Goal: Complete application form

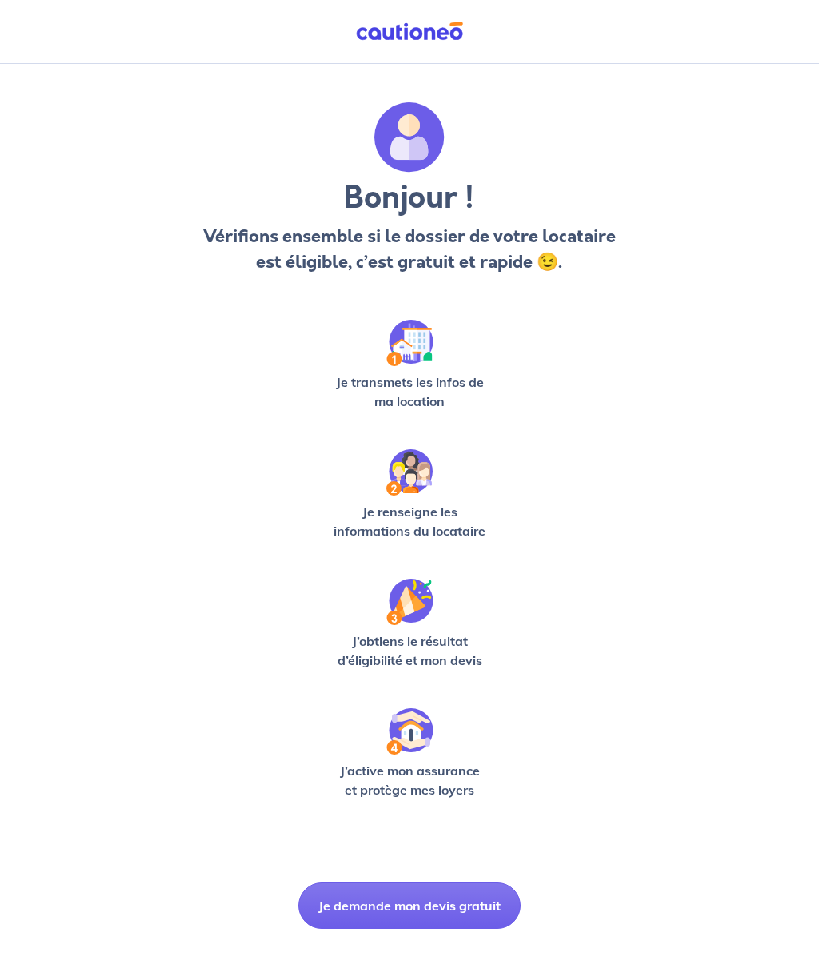
click at [350, 903] on button "Je demande mon devis gratuit" at bounding box center [409, 906] width 222 height 46
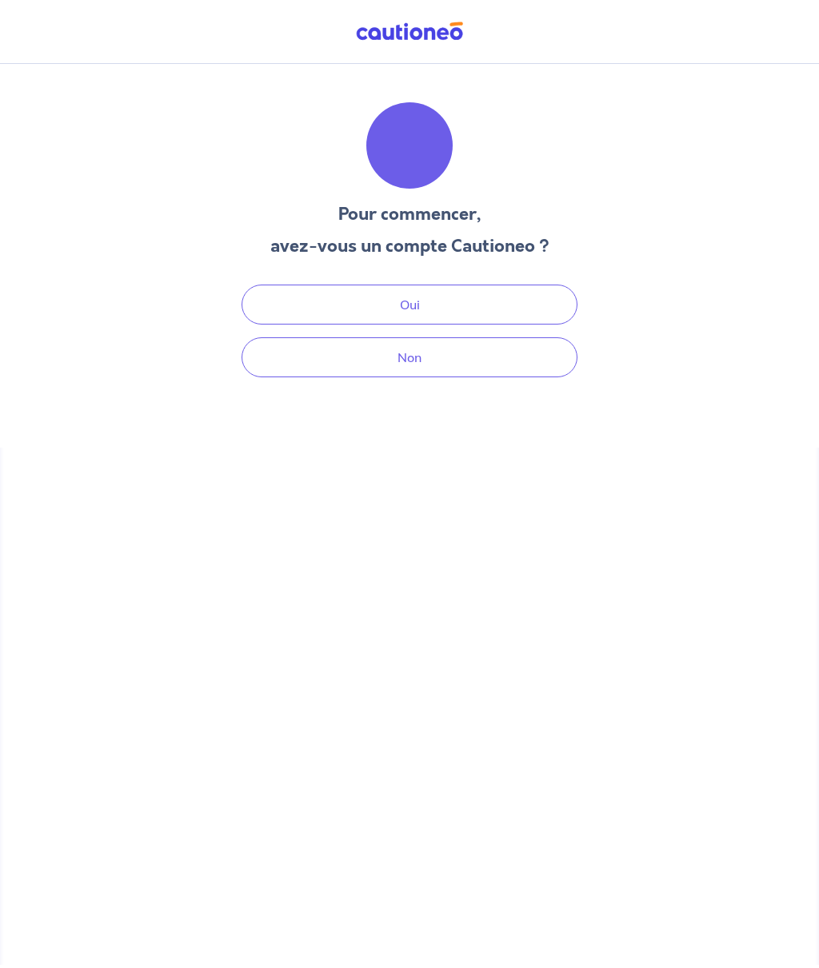
click at [459, 361] on button "Non" at bounding box center [409, 357] width 336 height 40
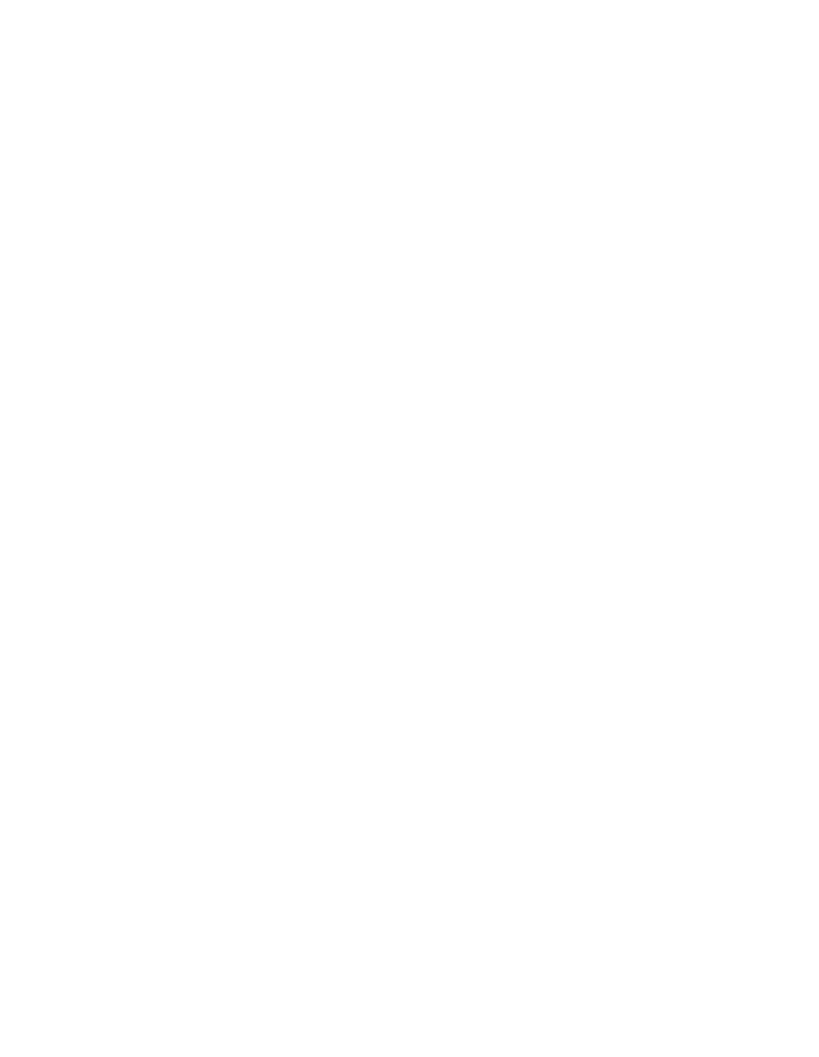
select select "FR"
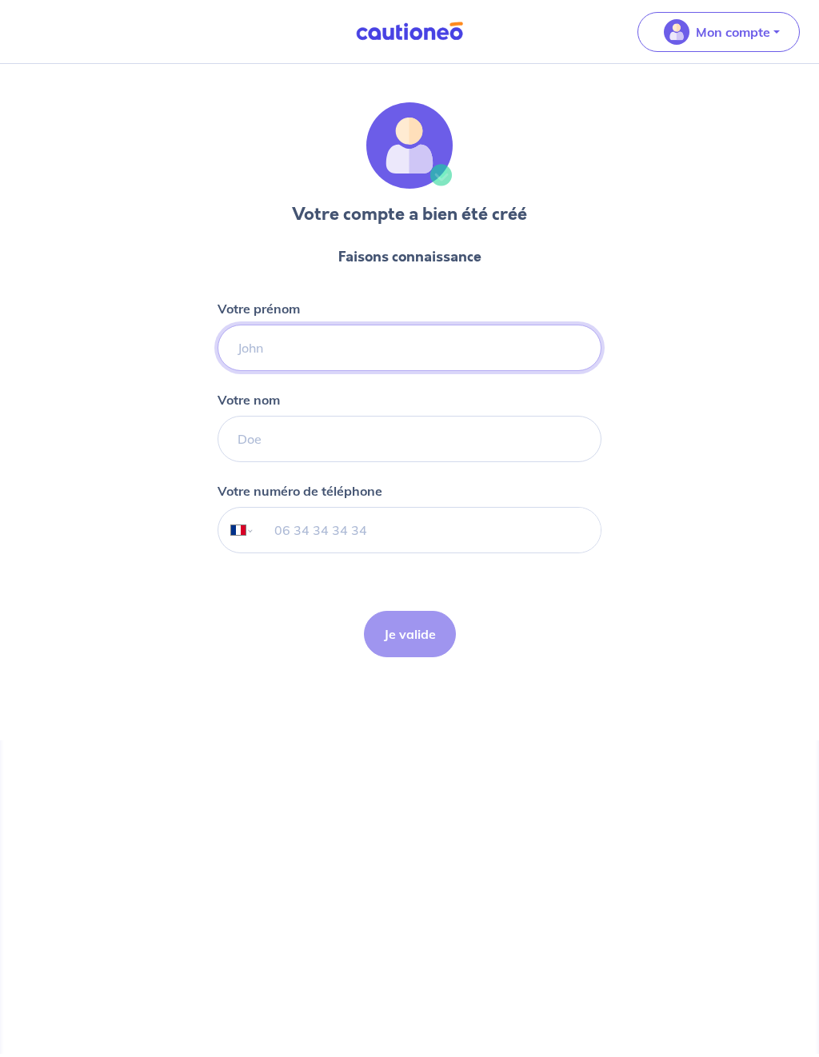
click at [257, 347] on input "Votre prénom" at bounding box center [409, 348] width 384 height 46
type input "[PERSON_NAME]"
click at [269, 433] on input "Votre nom" at bounding box center [409, 439] width 384 height 46
type input "Di rago"
click at [275, 529] on input "tel" at bounding box center [427, 530] width 345 height 45
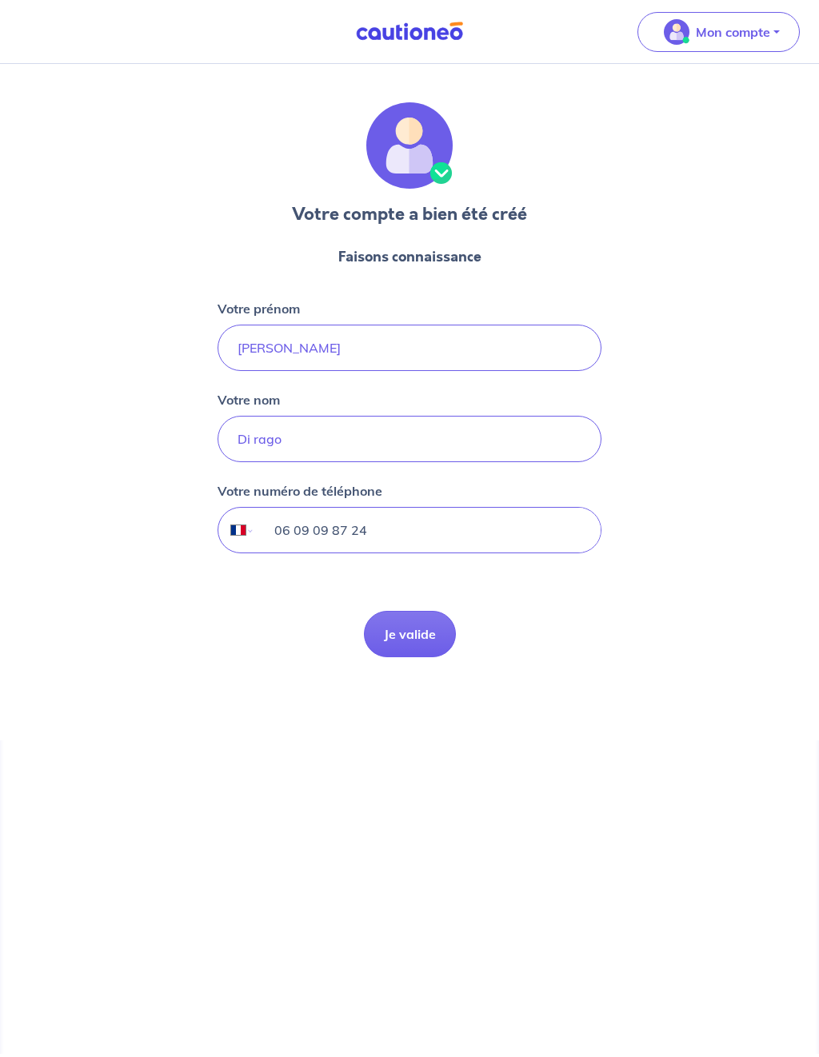
type input "06 09 09 87 24"
click at [401, 628] on button "Je valide" at bounding box center [410, 634] width 92 height 46
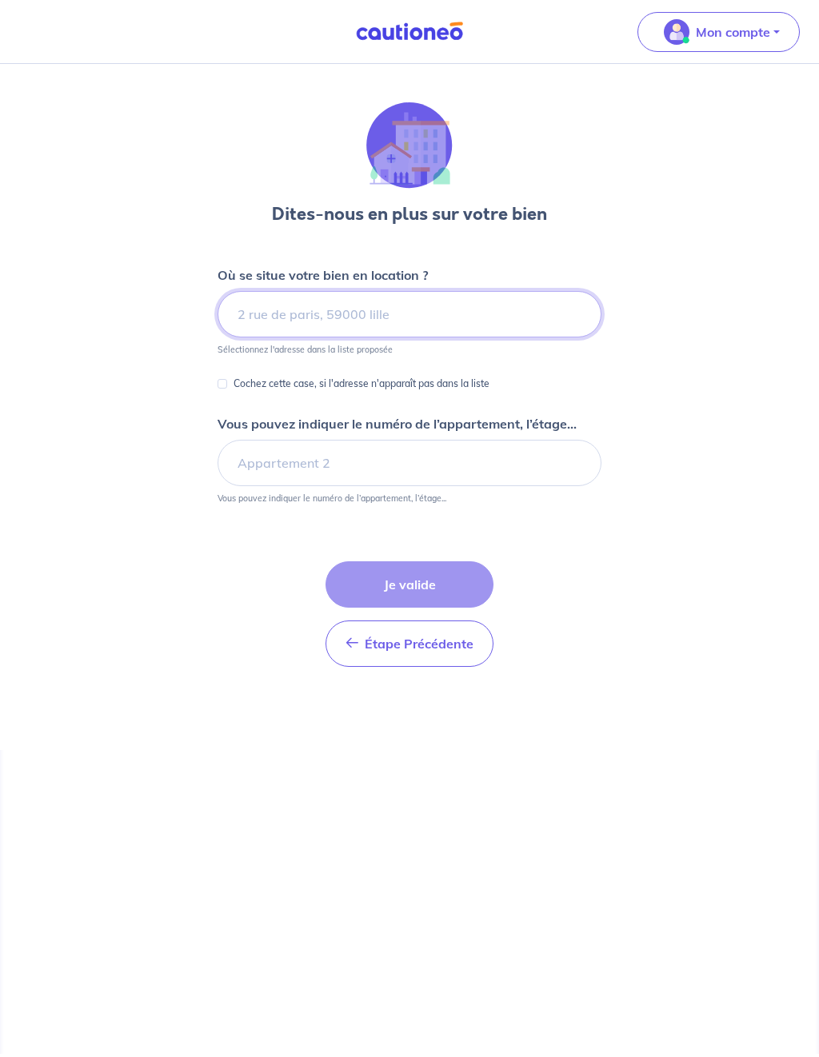
click at [250, 316] on input at bounding box center [409, 314] width 384 height 46
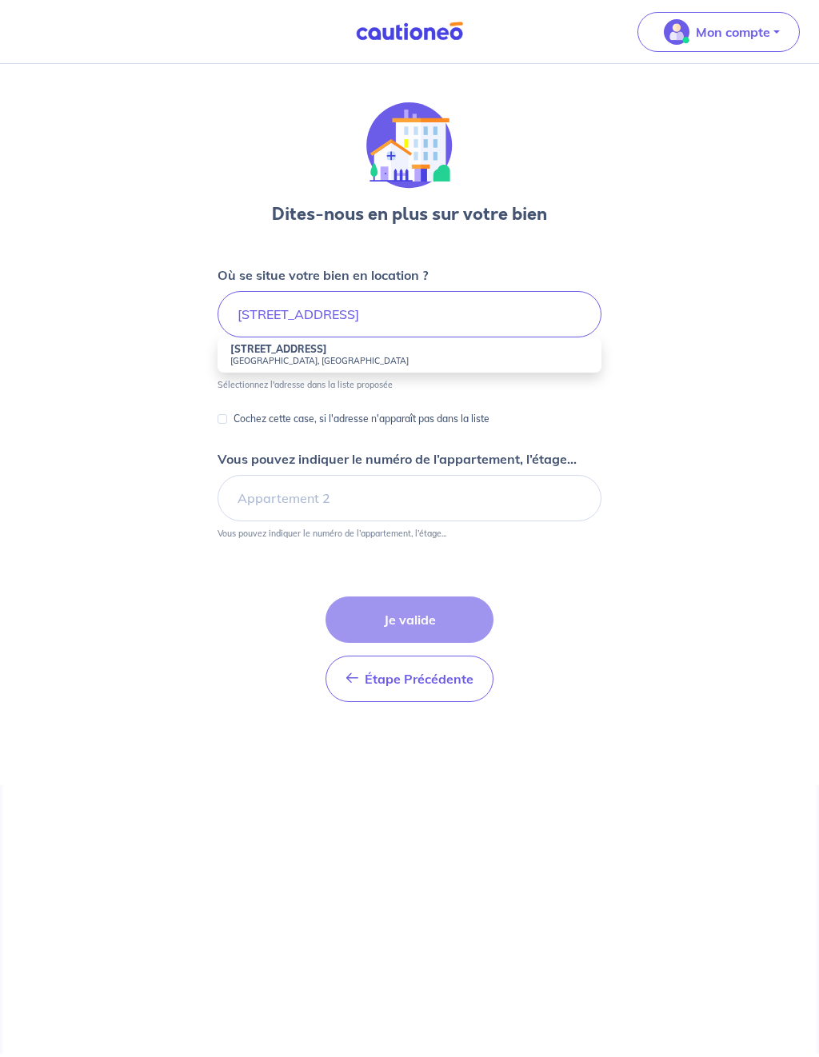
click at [274, 349] on strong "[STREET_ADDRESS]" at bounding box center [278, 349] width 97 height 12
type input "[STREET_ADDRESS]"
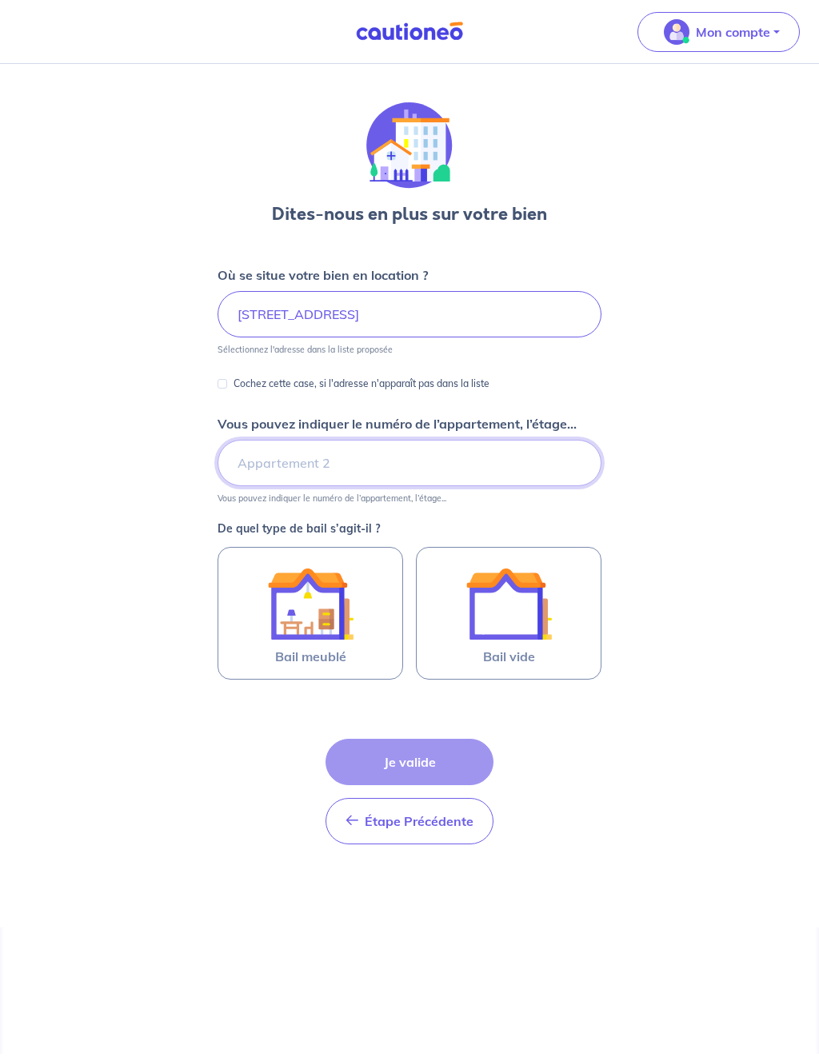
click at [250, 456] on input "Vous pouvez indiquer le numéro de l’appartement, l’étage..." at bounding box center [409, 463] width 384 height 46
type input "1"
type input "N°1 1er étage"
click at [517, 616] on img at bounding box center [508, 603] width 86 height 86
click at [0, 0] on input "Bail vide" at bounding box center [0, 0] width 0 height 0
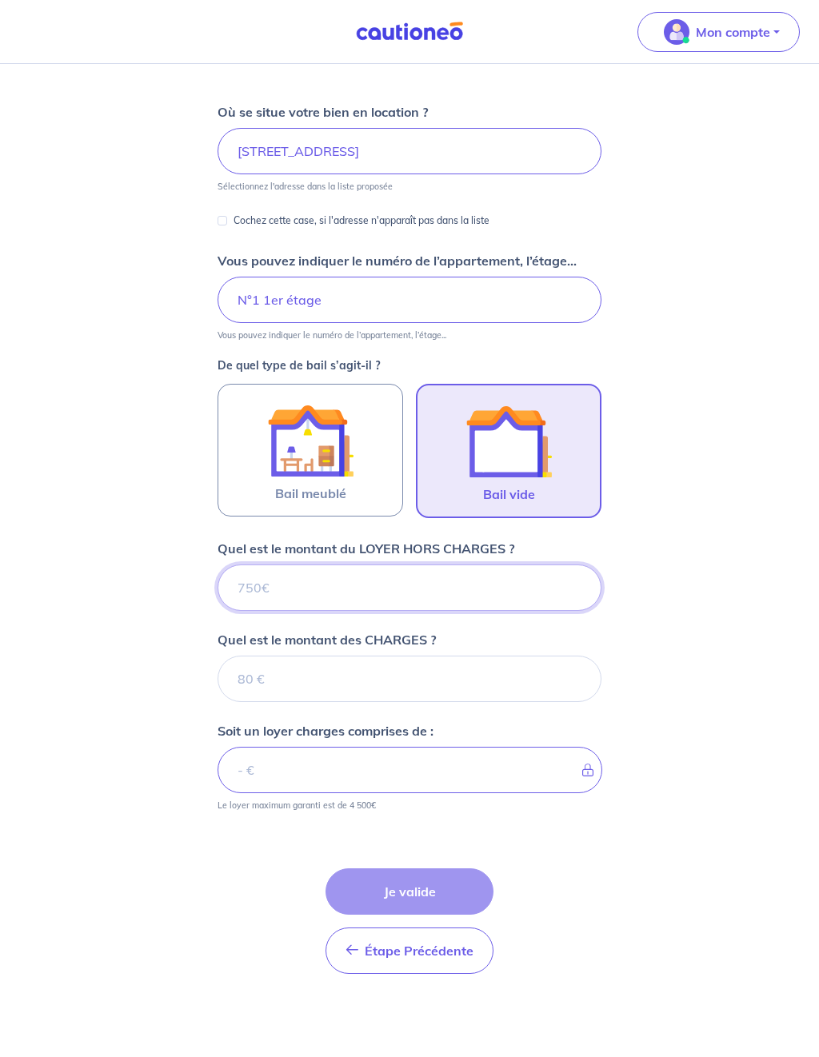
scroll to position [163, 0]
click at [512, 576] on input "Quel est le montant du LOYER HORS CHARGES ?" at bounding box center [409, 587] width 384 height 46
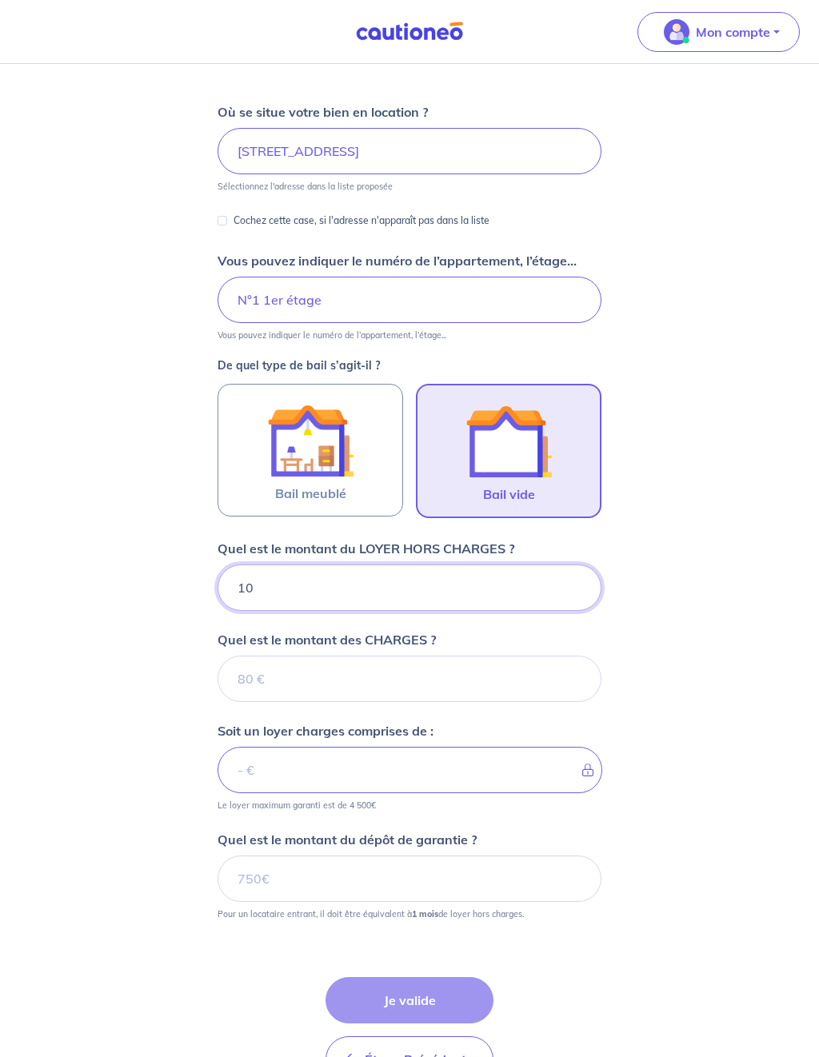
type input "101"
type input "1010"
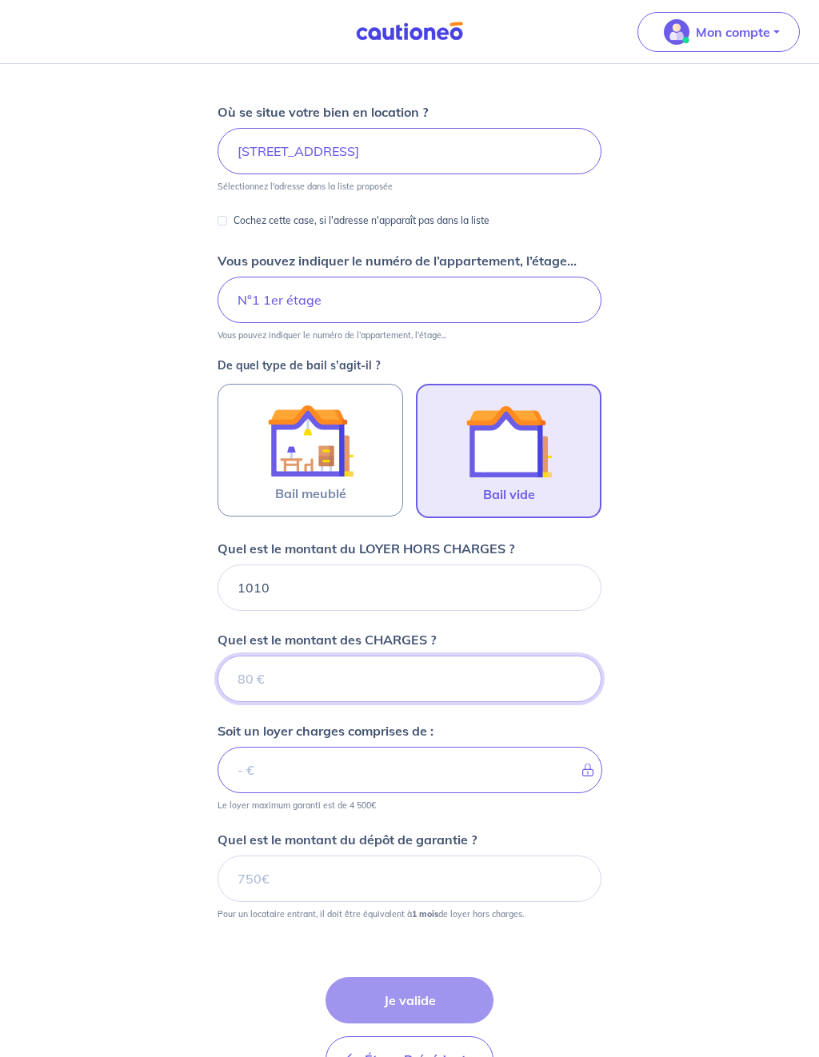
click at [516, 671] on input "Quel est le montant des CHARGES ?" at bounding box center [409, 679] width 384 height 46
type input "3"
type input "1013"
type input "1010"
type input "49"
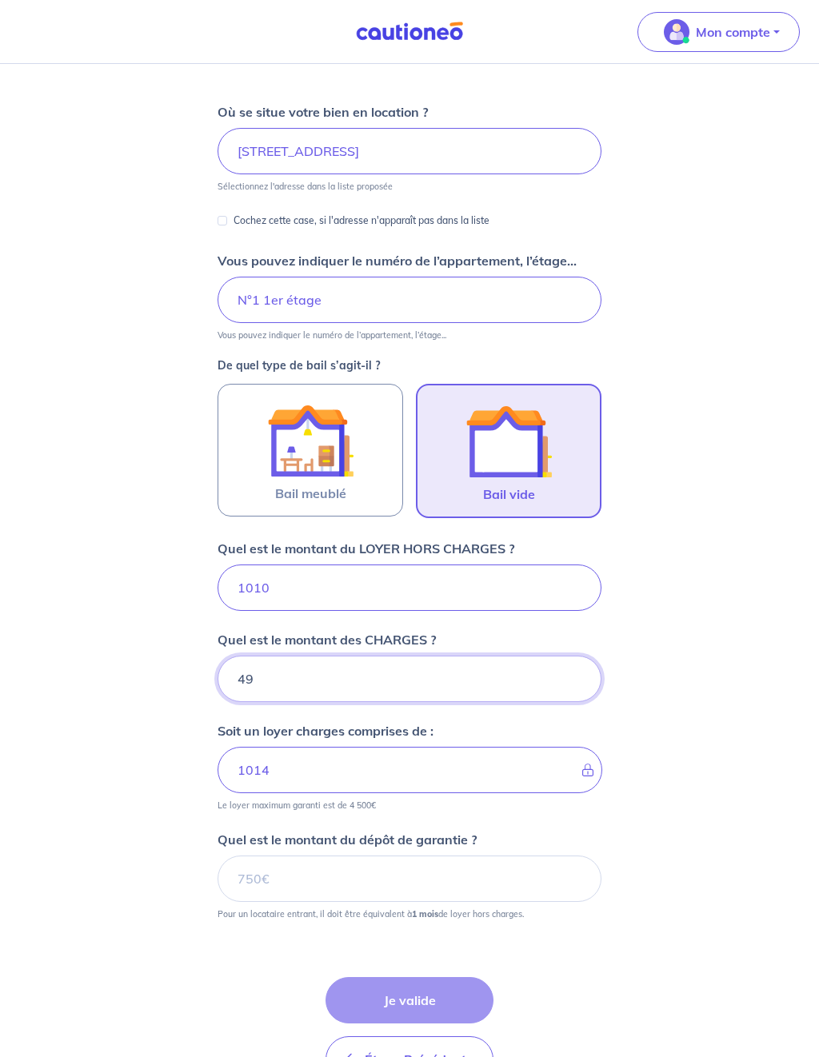
type input "1059"
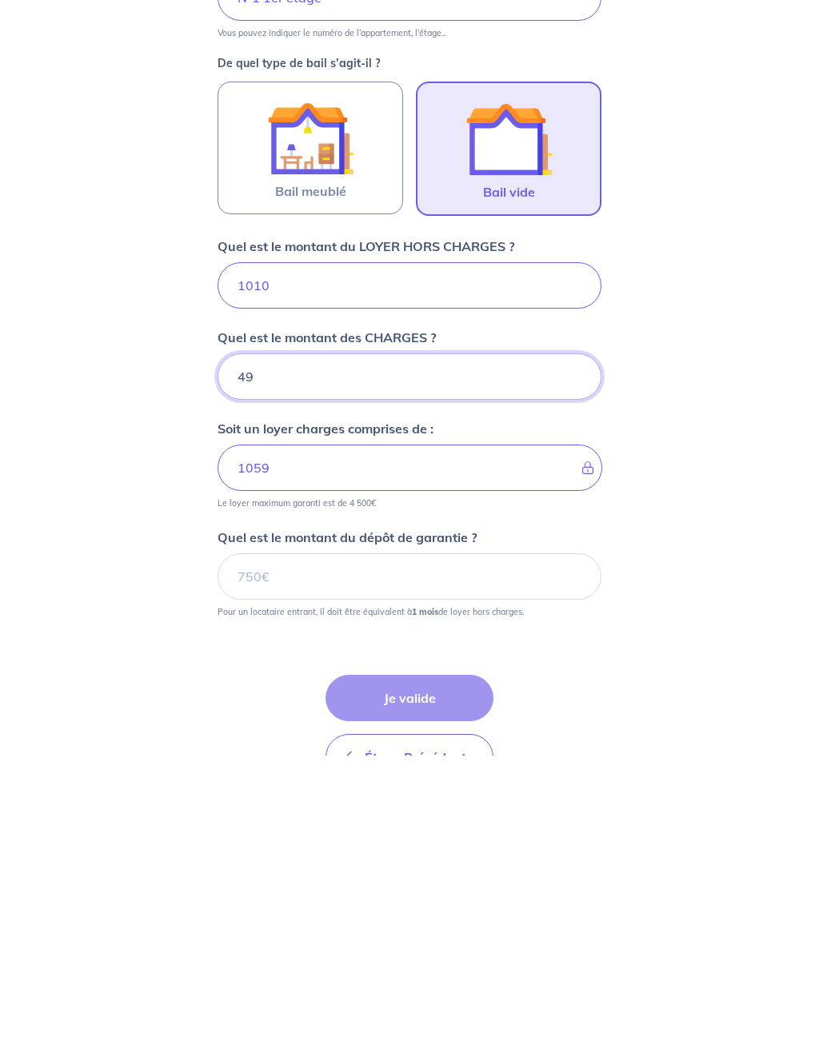
type input "49"
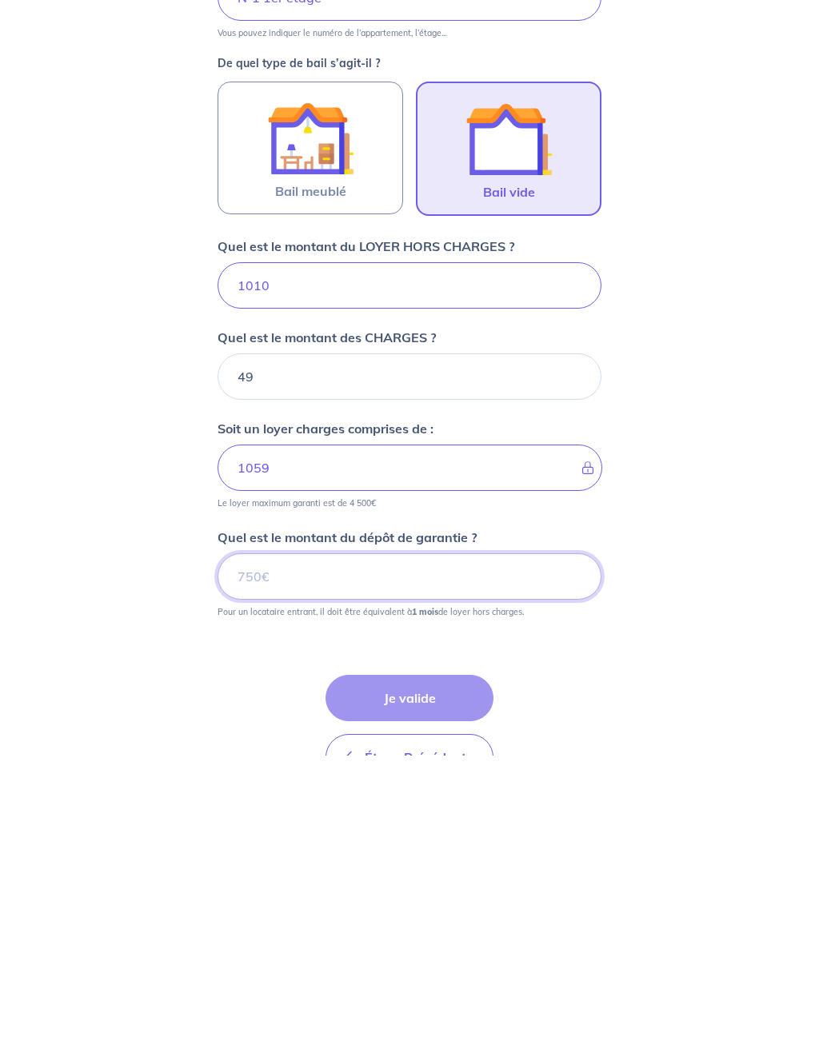
click at [561, 855] on input "Quel est le montant du dépôt de garantie ?" at bounding box center [409, 878] width 384 height 46
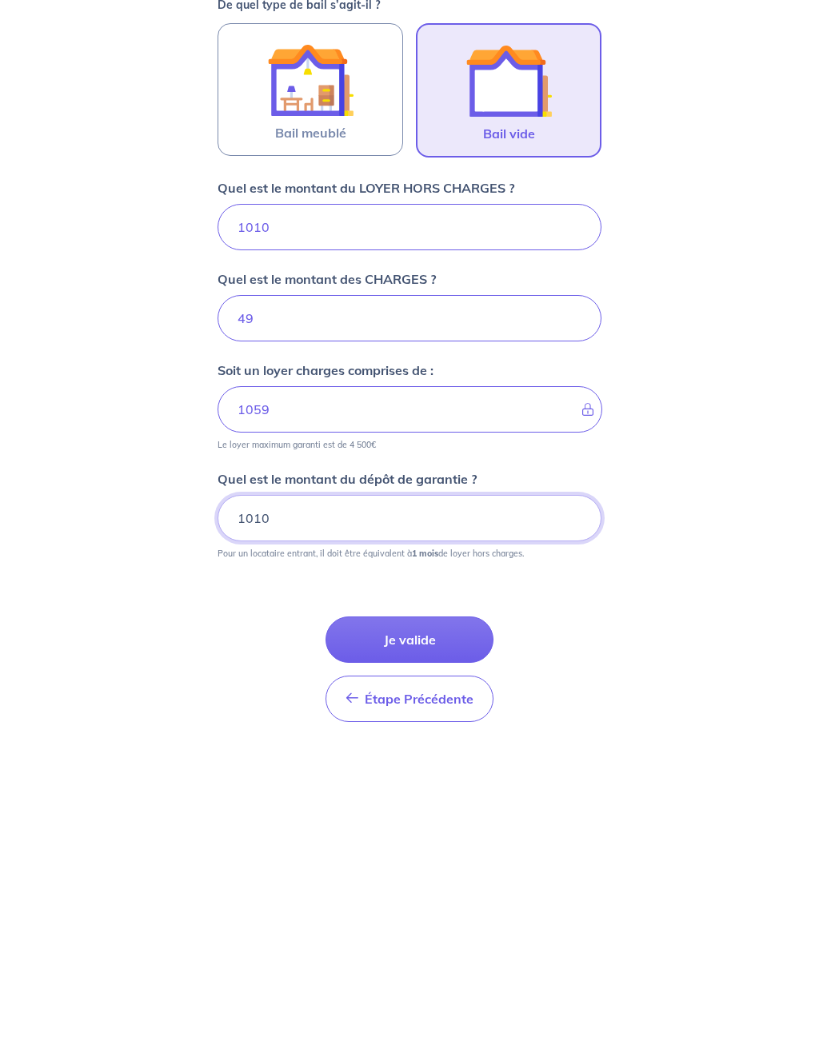
type input "1010"
click at [452, 939] on button "Je valide" at bounding box center [409, 962] width 168 height 46
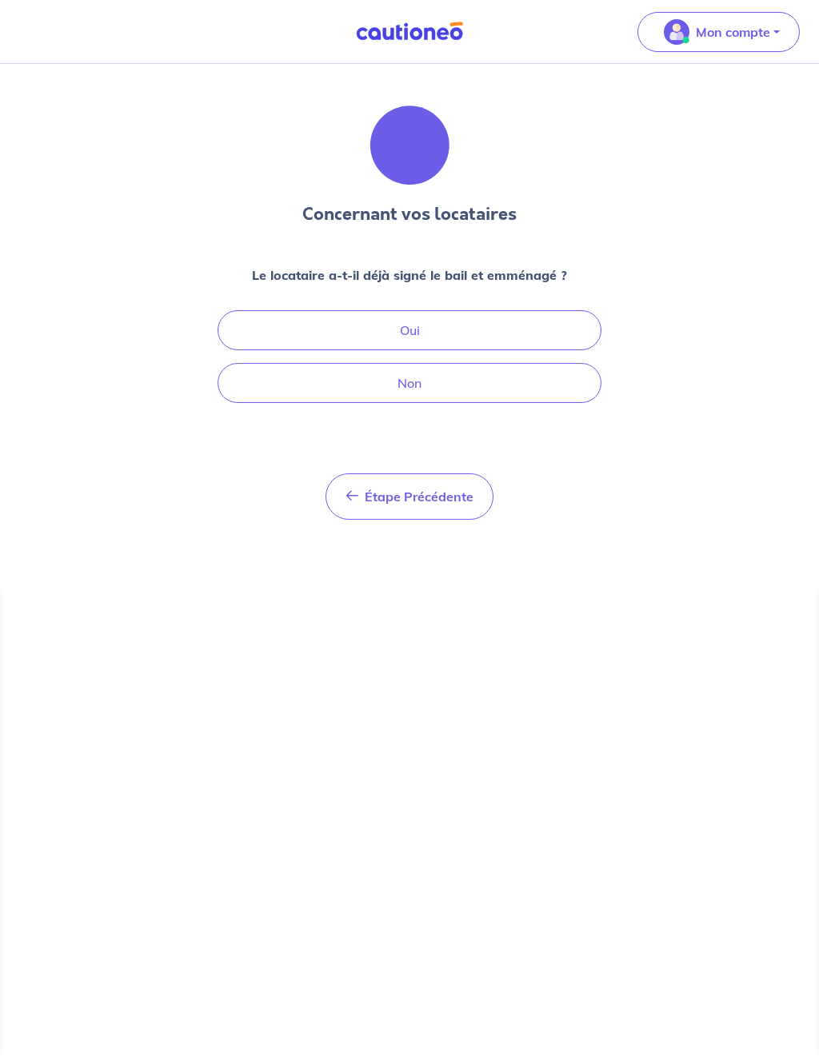
click at [358, 377] on button "Non" at bounding box center [409, 383] width 384 height 40
